Goal: Task Accomplishment & Management: Use online tool/utility

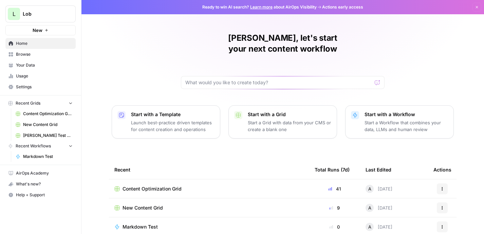
scroll to position [21, 0]
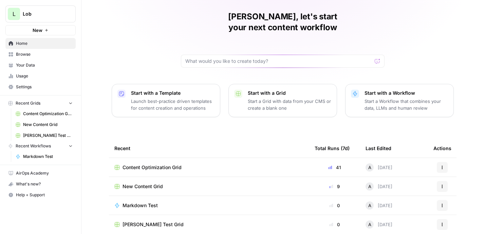
click at [148, 183] on span "New Content Grid" at bounding box center [143, 186] width 40 height 7
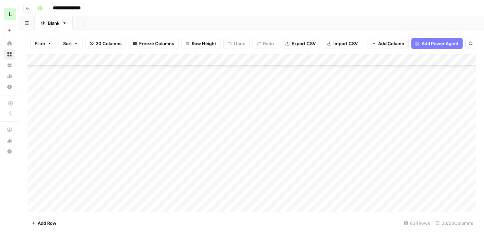
scroll to position [43, 0]
click at [127, 141] on div "Add Column" at bounding box center [251, 132] width 448 height 157
click at [145, 153] on div "Add Column" at bounding box center [251, 132] width 448 height 157
type input "**********"
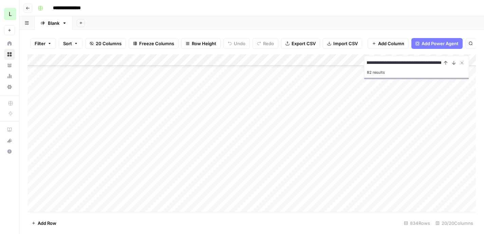
scroll to position [0, 0]
click at [131, 146] on div "Add Column" at bounding box center [251, 132] width 448 height 157
click at [461, 60] on button "Close Search" at bounding box center [462, 63] width 8 height 8
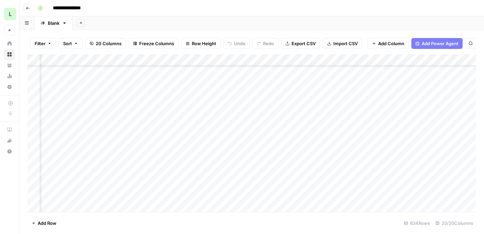
click at [392, 150] on div "Add Column" at bounding box center [251, 132] width 448 height 157
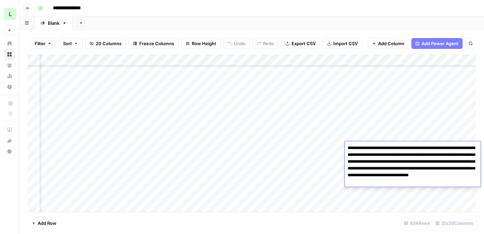
click at [390, 171] on textarea "**********" at bounding box center [413, 164] width 136 height 43
click at [395, 133] on div "Add Column" at bounding box center [251, 132] width 448 height 157
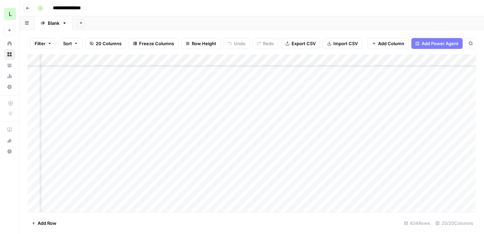
click at [395, 149] on div "Add Column" at bounding box center [251, 132] width 448 height 157
click at [231, 148] on div "Add Column" at bounding box center [251, 132] width 448 height 157
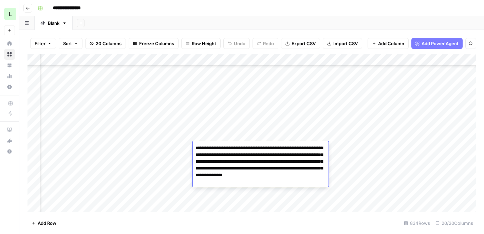
click at [232, 158] on textarea "**********" at bounding box center [261, 164] width 136 height 43
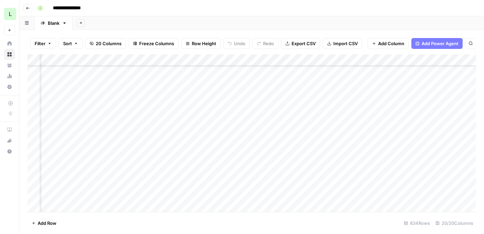
click at [232, 128] on div "Add Column" at bounding box center [251, 132] width 448 height 157
click at [229, 144] on div "Add Column" at bounding box center [251, 132] width 448 height 157
click at [258, 148] on div "Add Column" at bounding box center [251, 132] width 448 height 157
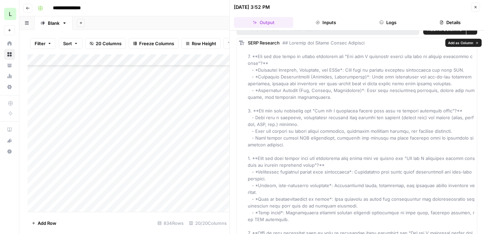
scroll to position [11, 0]
click at [209, 7] on div "**********" at bounding box center [256, 8] width 442 height 11
click at [173, 149] on div "Add Column" at bounding box center [128, 132] width 202 height 157
click at [473, 8] on icon "button" at bounding box center [475, 7] width 4 height 4
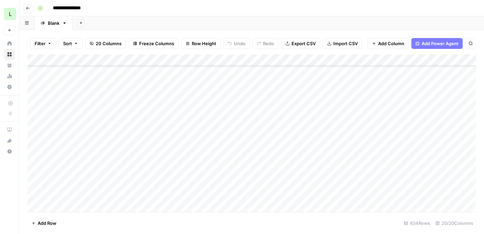
click at [138, 157] on div "Add Column" at bounding box center [251, 132] width 448 height 157
click at [140, 150] on div "Add Column" at bounding box center [251, 132] width 448 height 157
click at [295, 143] on div "Add Column" at bounding box center [251, 132] width 448 height 157
click at [295, 143] on div at bounding box center [323, 147] width 184 height 13
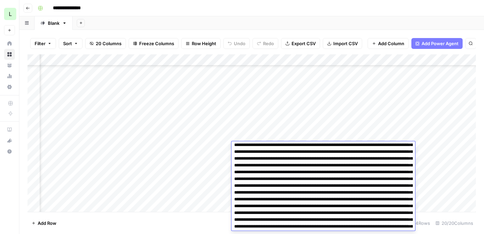
scroll to position [757, 0]
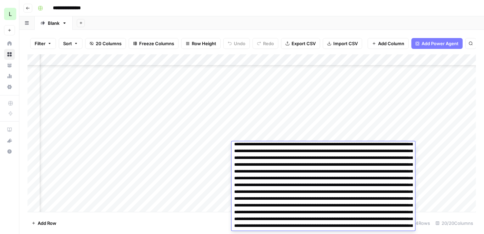
click at [312, 135] on div "Add Column" at bounding box center [251, 132] width 448 height 157
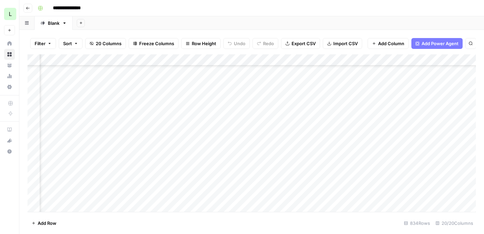
click at [312, 145] on div "Add Column" at bounding box center [251, 132] width 448 height 157
click at [379, 145] on div "Add Column" at bounding box center [251, 132] width 448 height 157
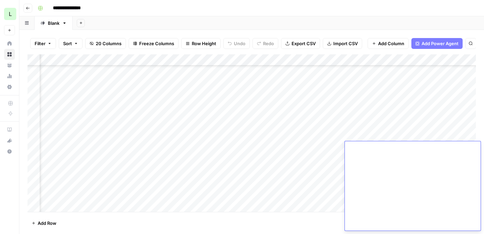
scroll to position [1236, 0]
click at [379, 128] on div "Add Column" at bounding box center [251, 132] width 448 height 157
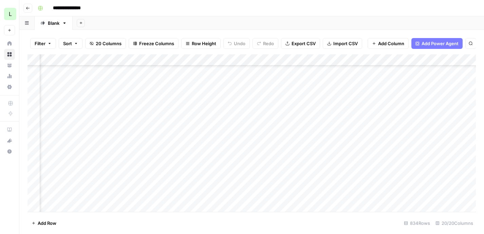
click at [379, 151] on div "Add Column" at bounding box center [251, 132] width 448 height 157
click at [383, 147] on div "Add Column" at bounding box center [251, 132] width 448 height 157
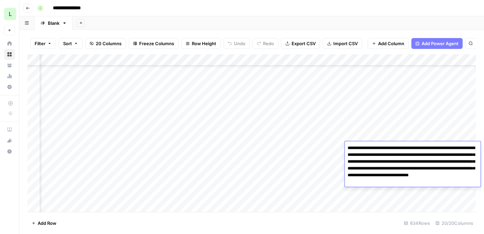
click at [386, 162] on textarea "**********" at bounding box center [413, 164] width 136 height 43
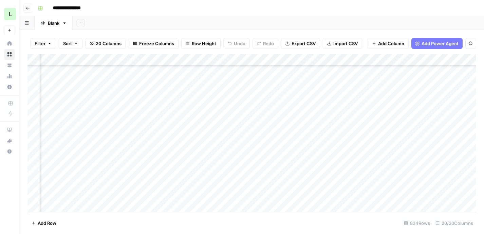
click at [392, 138] on div "Add Column" at bounding box center [251, 132] width 448 height 157
click at [260, 148] on div "Add Column" at bounding box center [251, 132] width 448 height 157
click at [270, 139] on div "Add Column" at bounding box center [251, 132] width 448 height 157
click at [268, 147] on div "Add Column" at bounding box center [251, 132] width 448 height 157
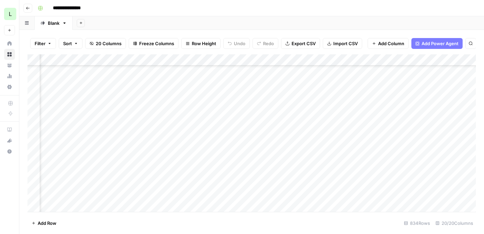
click at [157, 145] on div "Add Column" at bounding box center [251, 132] width 448 height 157
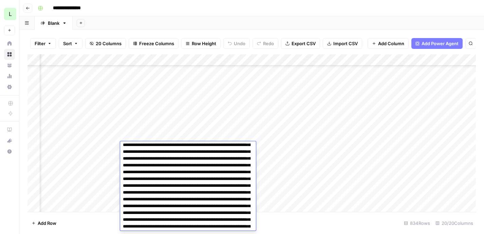
scroll to position [152, 0]
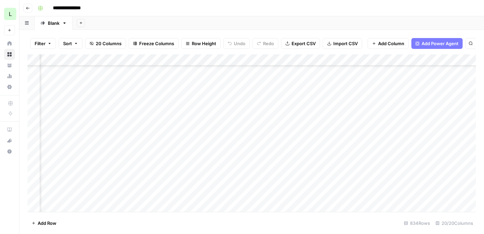
click at [161, 130] on div "Add Column" at bounding box center [251, 132] width 448 height 157
click at [160, 141] on div "Add Column" at bounding box center [251, 132] width 448 height 157
click at [395, 146] on div "Add Column" at bounding box center [251, 132] width 448 height 157
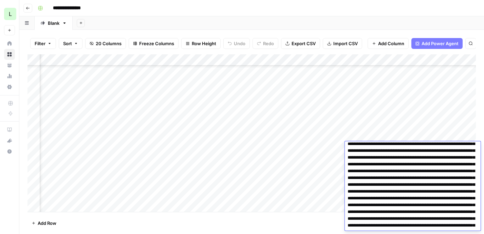
scroll to position [905, 0]
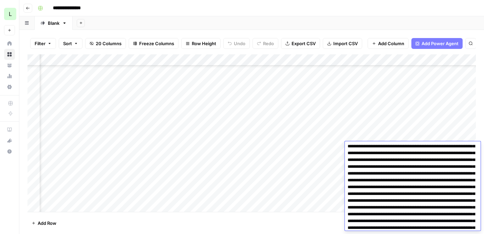
click at [395, 137] on div "Add Column" at bounding box center [251, 132] width 448 height 157
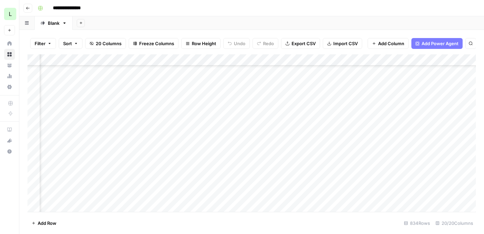
click at [394, 153] on div "Add Column" at bounding box center [251, 132] width 448 height 157
click at [161, 147] on div "Add Column" at bounding box center [251, 132] width 448 height 157
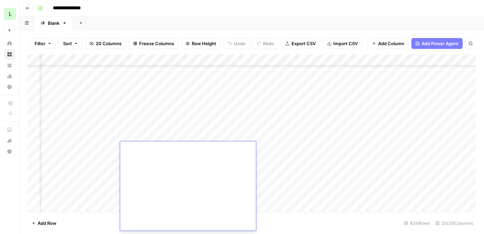
click at [160, 131] on div "Add Column" at bounding box center [251, 132] width 448 height 157
click at [159, 145] on div "Add Column" at bounding box center [251, 132] width 448 height 157
click at [283, 145] on div "Add Column" at bounding box center [251, 132] width 448 height 157
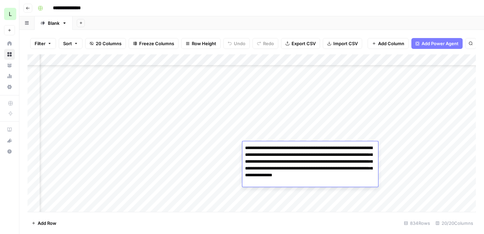
click at [283, 145] on textarea "**********" at bounding box center [310, 164] width 136 height 43
click at [285, 160] on textarea "**********" at bounding box center [310, 164] width 136 height 43
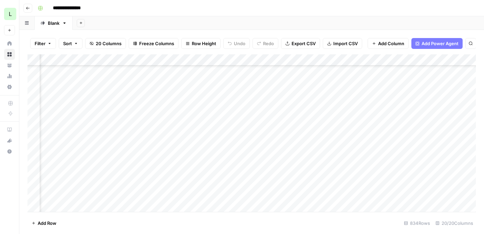
click at [282, 136] on div "Add Column" at bounding box center [251, 132] width 448 height 157
click at [278, 148] on div "Add Column" at bounding box center [251, 132] width 448 height 157
click at [146, 147] on div "Add Column" at bounding box center [251, 132] width 448 height 157
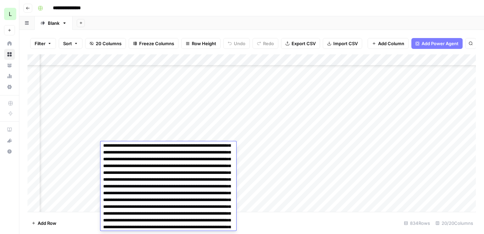
scroll to position [0, 0]
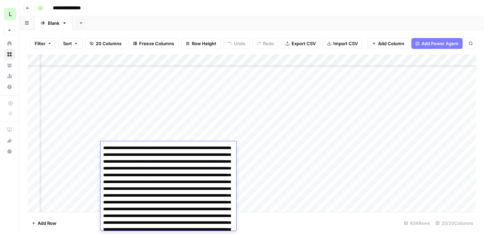
click at [361, 7] on div "**********" at bounding box center [256, 8] width 442 height 11
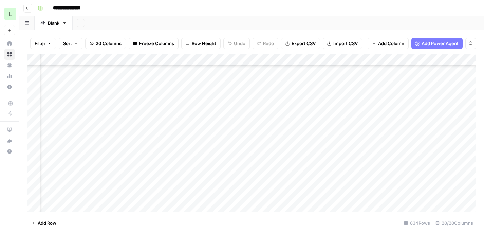
click at [138, 148] on div "Add Column" at bounding box center [251, 132] width 448 height 157
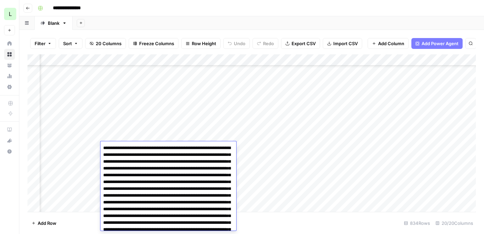
scroll to position [1450, 0]
